Goal: Consume media (video, audio): Consume media (video, audio)

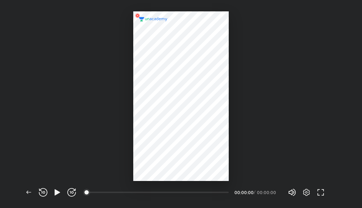
scroll to position [208, 362]
click at [54, 194] on icon "button" at bounding box center [57, 192] width 9 height 9
click at [303, 191] on icon "button" at bounding box center [306, 192] width 9 height 9
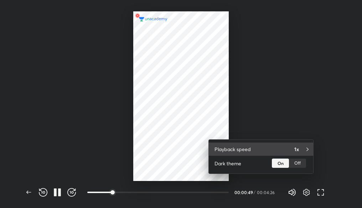
drag, startPoint x: 303, startPoint y: 191, endPoint x: 285, endPoint y: 152, distance: 43.3
click at [285, 152] on div "Playback speed 1x Dark theme On Off" at bounding box center [181, 104] width 362 height 208
click at [285, 152] on div "Playback speed 1x" at bounding box center [261, 149] width 104 height 13
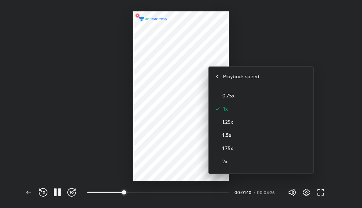
click at [230, 134] on h4 "1.5x" at bounding box center [264, 134] width 85 height 7
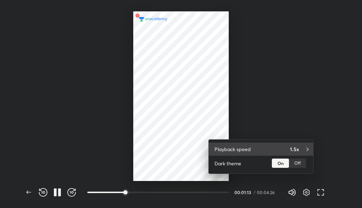
click at [281, 149] on div "Playback speed 1.5x" at bounding box center [261, 149] width 104 height 13
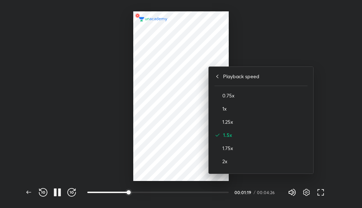
click at [306, 193] on div at bounding box center [181, 104] width 362 height 208
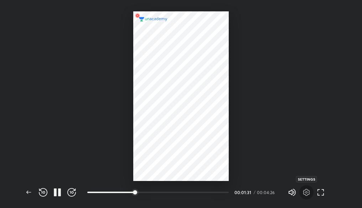
click at [305, 196] on icon "button" at bounding box center [306, 192] width 9 height 9
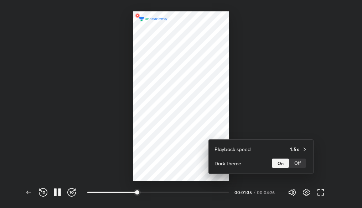
click at [306, 195] on div at bounding box center [181, 104] width 362 height 208
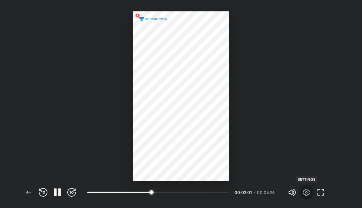
click at [308, 192] on icon "button" at bounding box center [306, 192] width 9 height 9
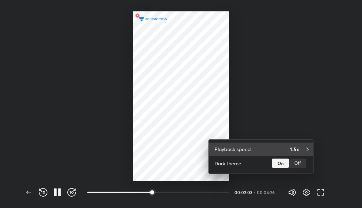
click at [300, 149] on div "1.5x" at bounding box center [298, 149] width 17 height 7
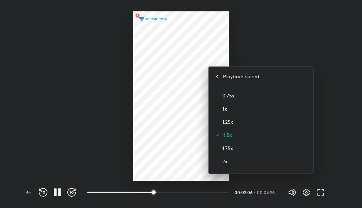
click at [229, 110] on h4 "1x" at bounding box center [264, 108] width 85 height 7
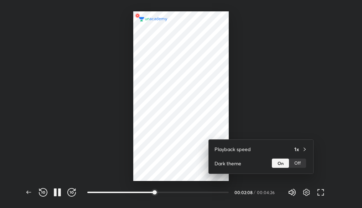
click at [308, 192] on div at bounding box center [181, 104] width 362 height 208
